Goal: Information Seeking & Learning: Learn about a topic

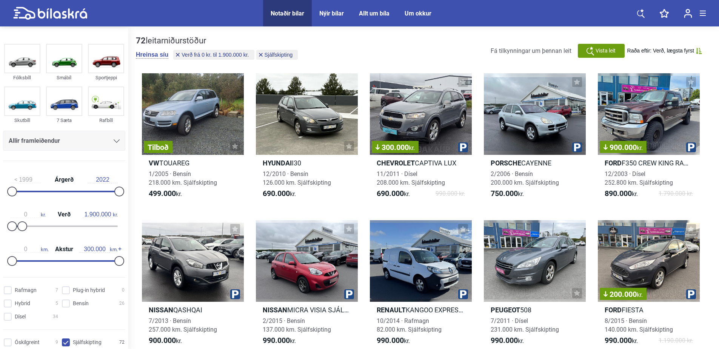
click at [297, 13] on div "Notaðir bílar" at bounding box center [287, 13] width 34 height 7
type input "20.000.000"
checkbox input "false"
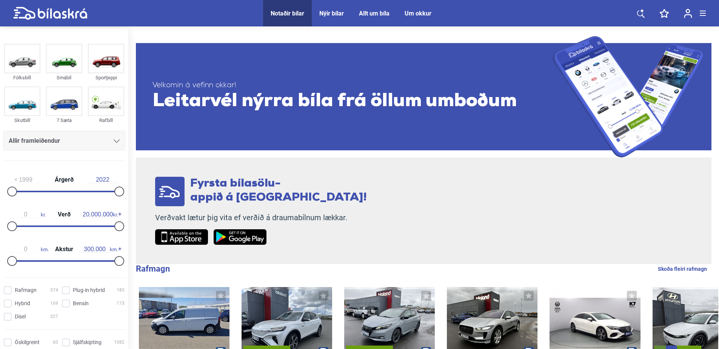
click at [93, 140] on div "Allir framleiðendur" at bounding box center [64, 140] width 111 height 11
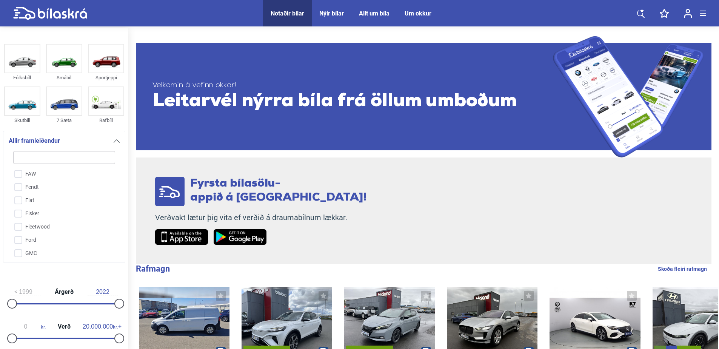
scroll to position [513, 0]
click at [53, 204] on input "Ford" at bounding box center [59, 202] width 103 height 13
checkbox input "true"
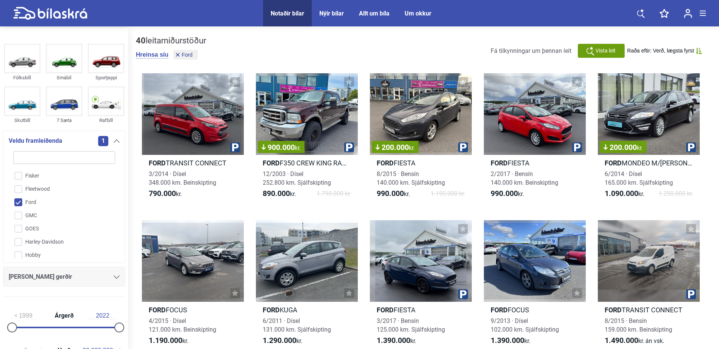
click at [72, 280] on div "[PERSON_NAME] gerðir" at bounding box center [64, 276] width 111 height 11
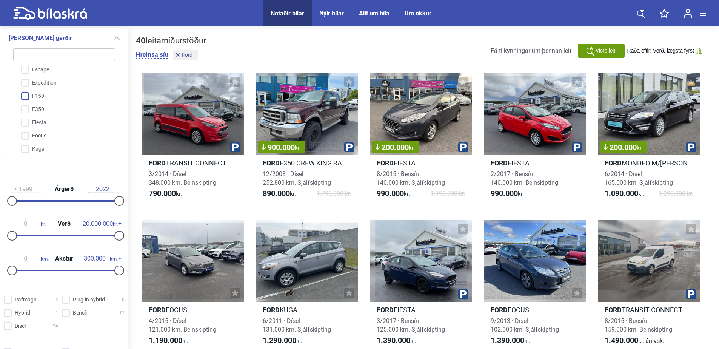
scroll to position [75, 0]
click at [61, 101] on input "Focus" at bounding box center [59, 101] width 103 height 13
checkbox input "true"
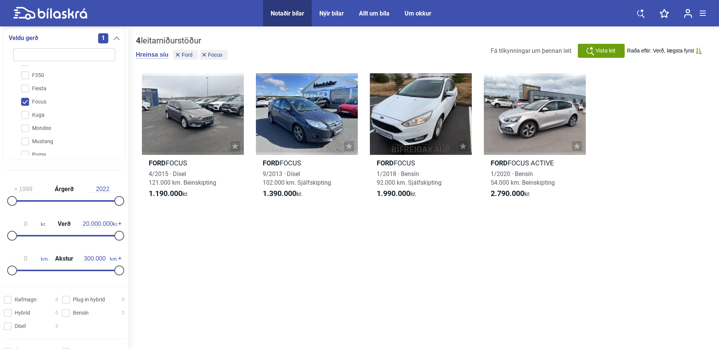
click at [121, 199] on div "1999 Árgerð 2022" at bounding box center [64, 193] width 122 height 35
click at [113, 189] on input "2022" at bounding box center [103, 189] width 30 height 7
type input "2015"
drag, startPoint x: 115, startPoint y: 201, endPoint x: 85, endPoint y: 203, distance: 30.2
click at [85, 203] on div at bounding box center [87, 201] width 10 height 10
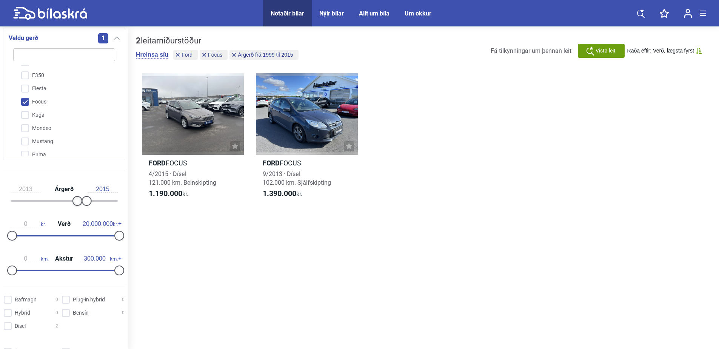
type input "2014"
drag, startPoint x: 13, startPoint y: 201, endPoint x: 84, endPoint y: 206, distance: 71.1
click at [84, 206] on div "2014 Árgerð 2015" at bounding box center [64, 193] width 122 height 35
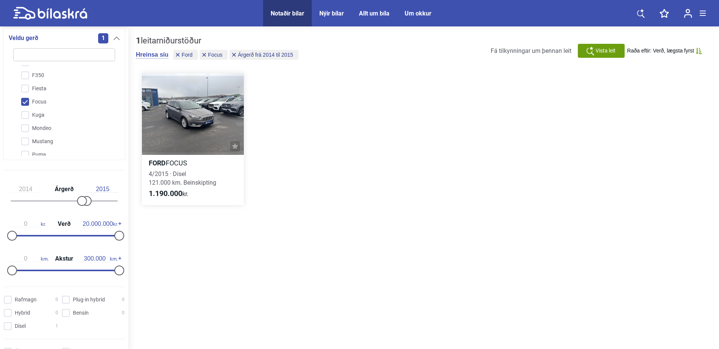
click at [198, 113] on div at bounding box center [193, 113] width 102 height 81
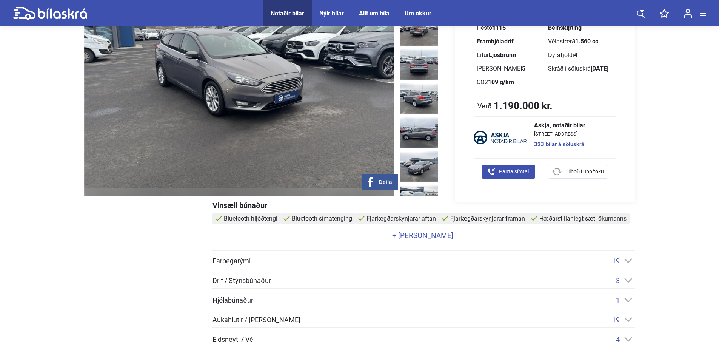
scroll to position [151, 0]
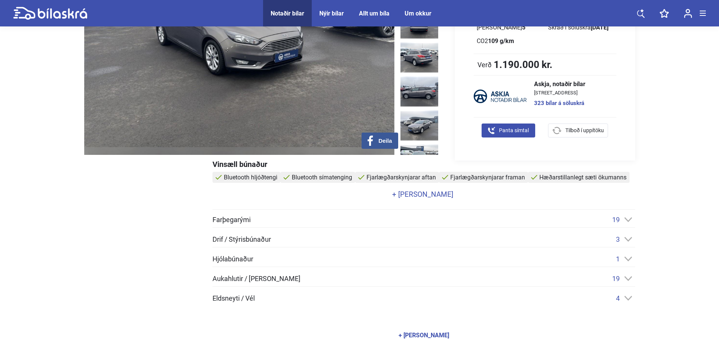
click at [625, 218] on icon at bounding box center [628, 219] width 8 height 5
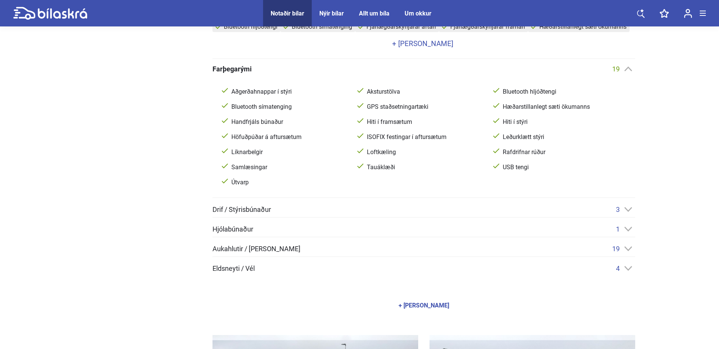
scroll to position [302, 0]
click at [629, 208] on icon at bounding box center [628, 208] width 8 height 5
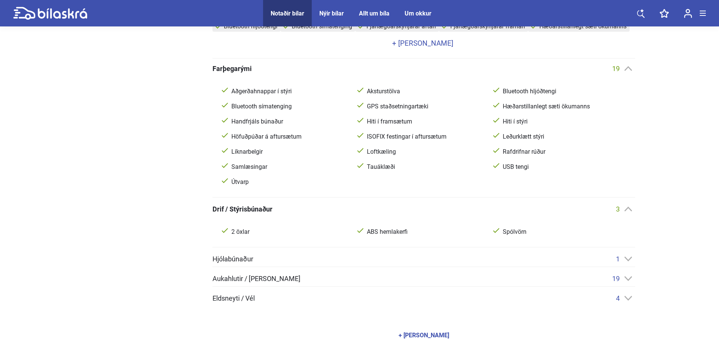
click at [626, 254] on div "Farþegarými 19 Aðgerðahnappar í stýri Aksturstölva Bluetooth hljóðtengi Bluetoo…" at bounding box center [423, 182] width 422 height 237
click at [625, 257] on icon at bounding box center [628, 258] width 8 height 5
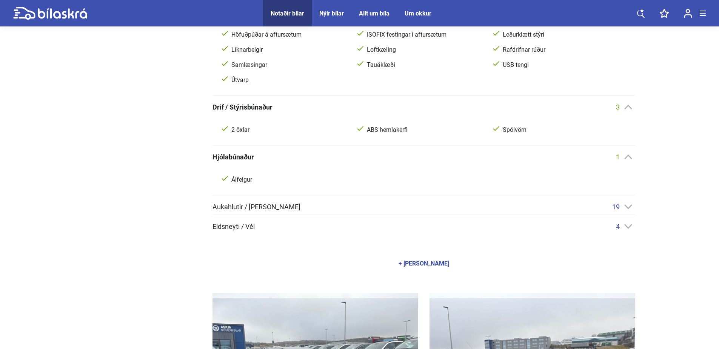
scroll to position [415, 0]
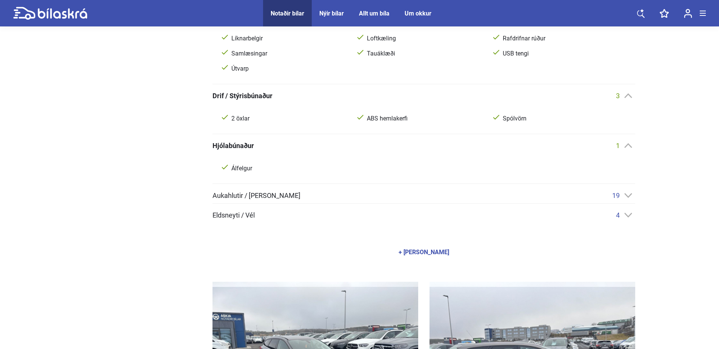
click at [629, 198] on div "19" at bounding box center [623, 195] width 23 height 8
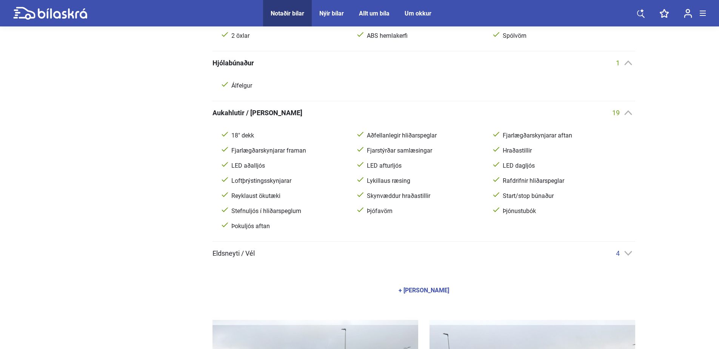
scroll to position [528, 0]
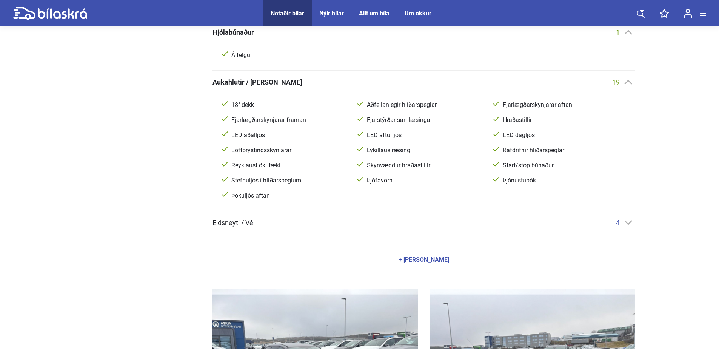
click at [629, 224] on icon at bounding box center [628, 222] width 8 height 5
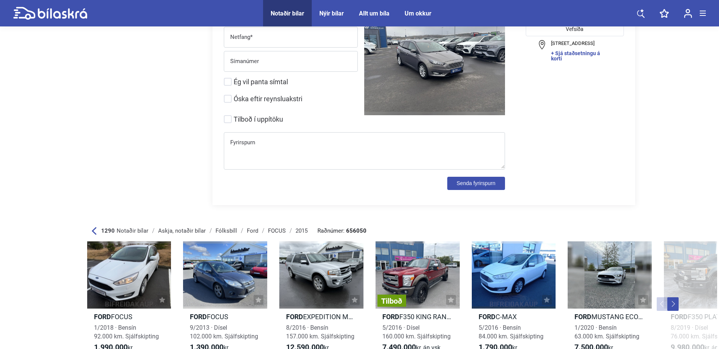
scroll to position [2565, 0]
